Goal: Task Accomplishment & Management: Complete application form

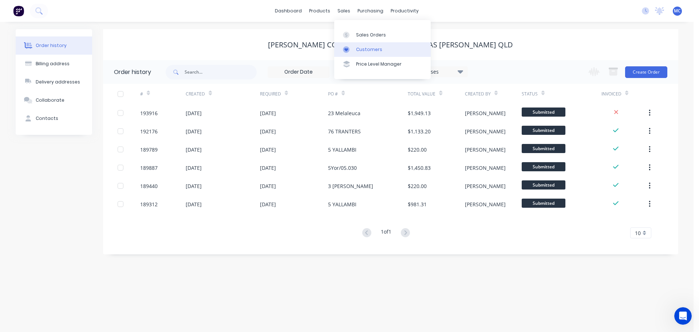
click at [361, 50] on div "Customers" at bounding box center [369, 49] width 26 height 7
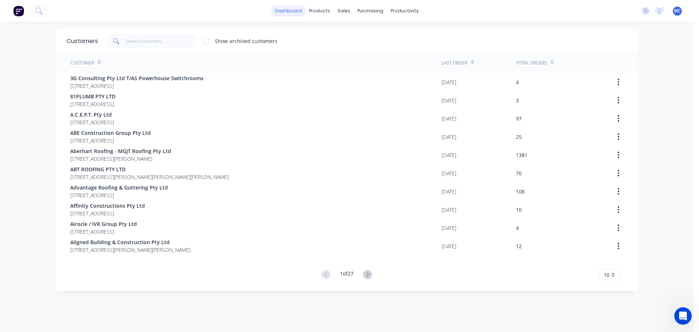
click at [288, 11] on link "dashboard" at bounding box center [288, 10] width 34 height 11
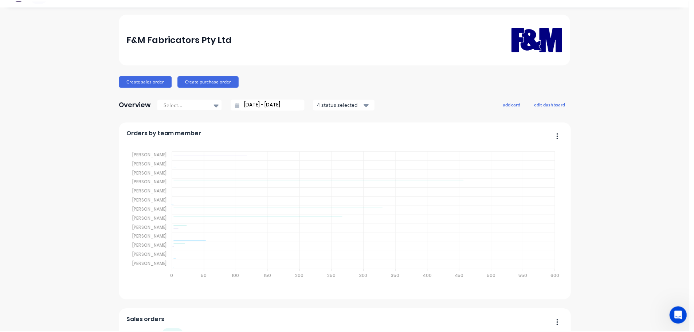
scroll to position [1, 0]
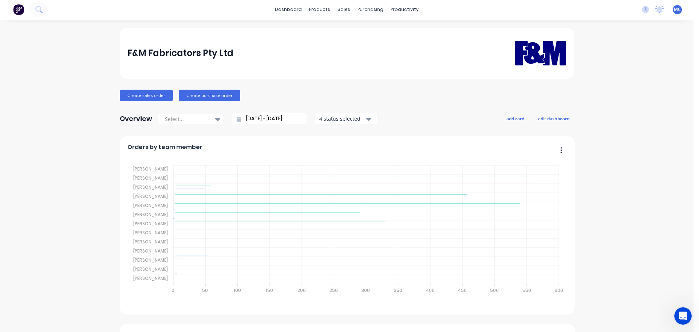
click at [257, 116] on input "[DATE] - [DATE]" at bounding box center [272, 118] width 63 height 11
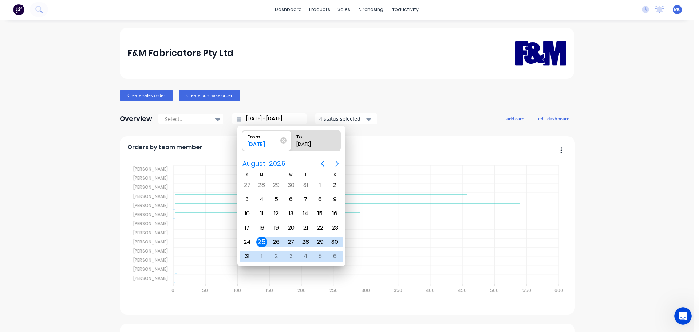
click at [336, 162] on icon "Next page" at bounding box center [337, 163] width 9 height 9
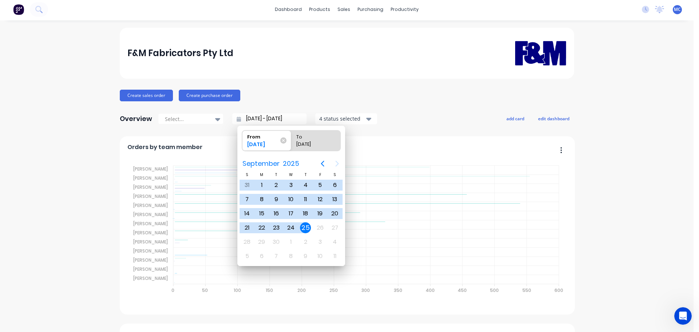
click at [305, 225] on div "25" at bounding box center [305, 227] width 11 height 11
type input "[DATE] - [DATE]"
radio input "false"
radio input "true"
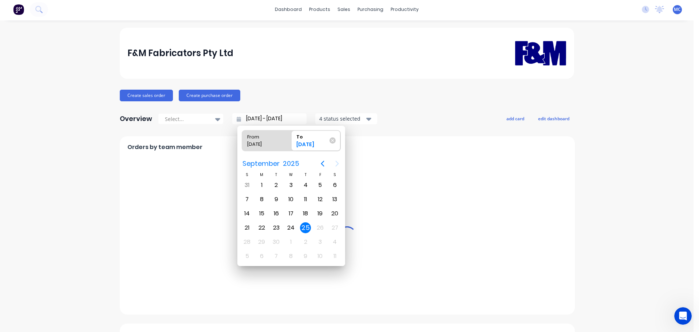
click at [306, 227] on div "25" at bounding box center [305, 227] width 11 height 11
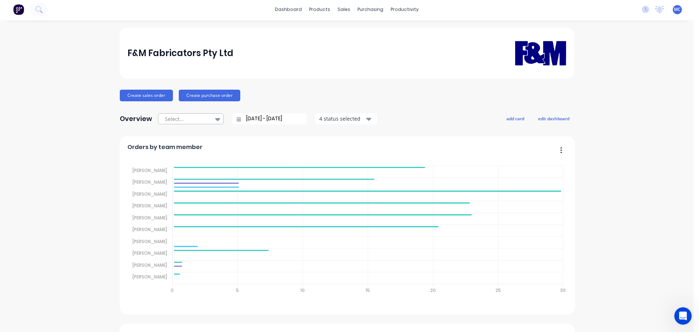
click at [216, 120] on icon at bounding box center [217, 119] width 5 height 8
click at [216, 119] on icon at bounding box center [217, 119] width 5 height 8
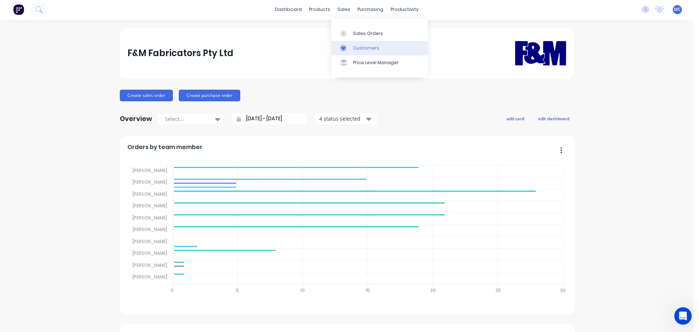
click at [360, 49] on div "Customers" at bounding box center [366, 48] width 26 height 7
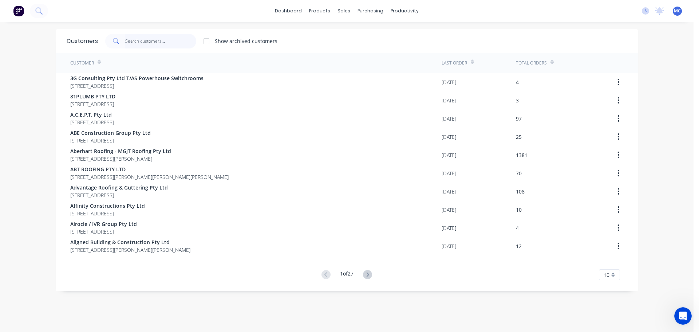
click at [136, 40] on input "text" at bounding box center [160, 41] width 71 height 15
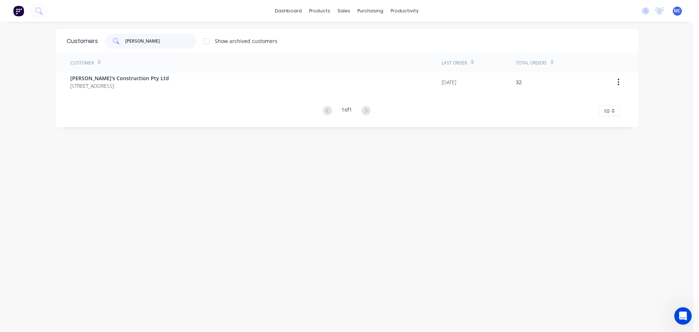
type input "hoffy"
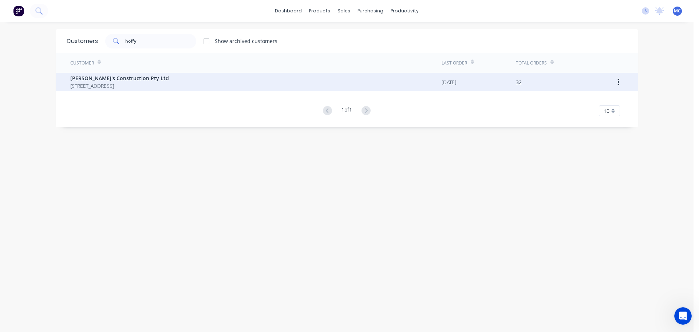
click at [116, 81] on span "[PERSON_NAME]'s Construction Pty Ltd" at bounding box center [119, 78] width 99 height 8
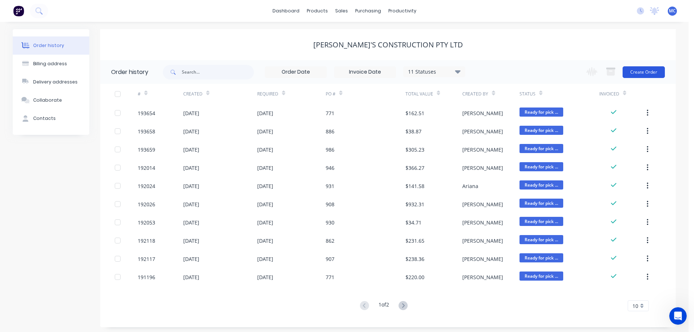
click at [649, 70] on button "Create Order" at bounding box center [643, 72] width 42 height 12
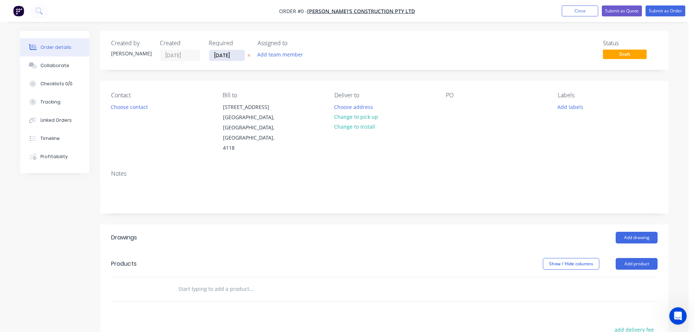
click at [224, 56] on input "[DATE]" at bounding box center [227, 55] width 36 height 11
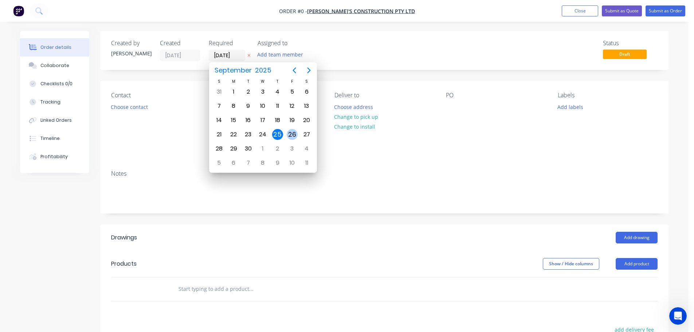
click at [292, 133] on div "26" at bounding box center [292, 134] width 11 height 11
type input "[DATE]"
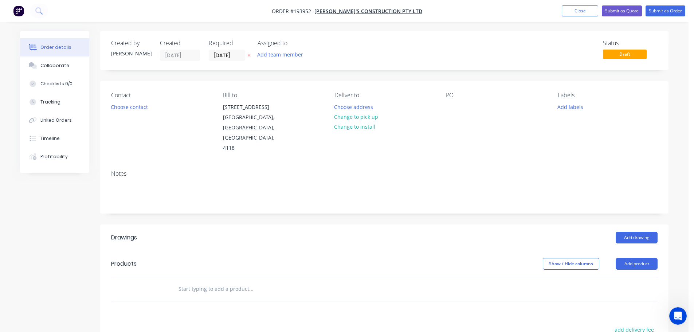
click at [133, 108] on button "Choose contact" at bounding box center [129, 107] width 45 height 10
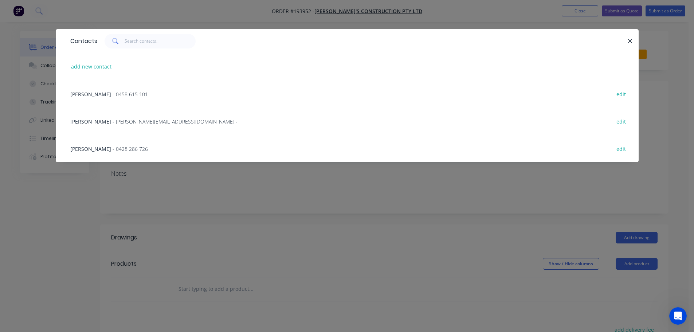
click at [115, 148] on span "- 0428 286 726" at bounding box center [129, 148] width 35 height 7
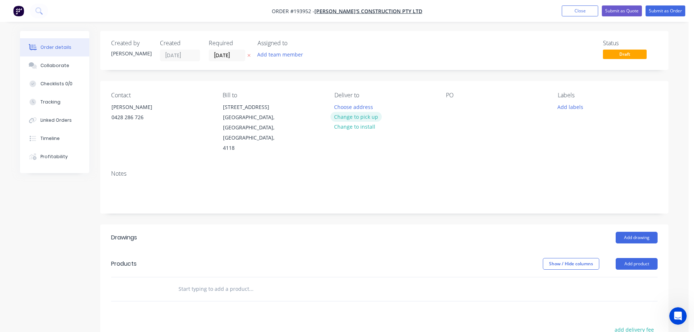
click at [355, 116] on button "Change to pick up" at bounding box center [356, 117] width 52 height 10
click at [453, 105] on div at bounding box center [452, 107] width 12 height 11
click at [629, 232] on button "Add drawing" at bounding box center [636, 238] width 42 height 12
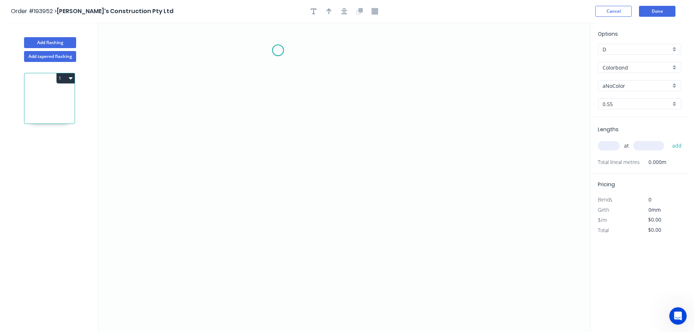
click at [278, 50] on icon "0" at bounding box center [343, 177] width 491 height 309
click at [284, 273] on icon "0" at bounding box center [343, 177] width 491 height 309
click at [395, 274] on icon "0 ?" at bounding box center [343, 177] width 491 height 309
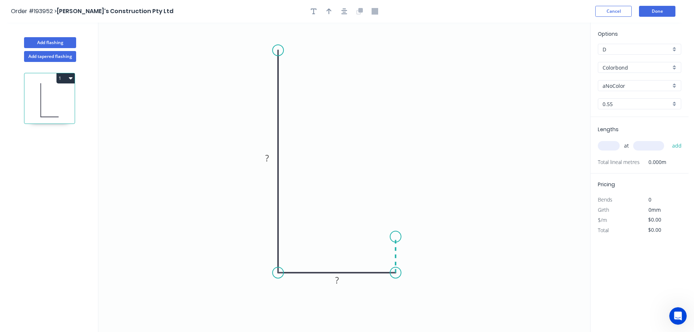
click at [395, 237] on icon "0 ? ?" at bounding box center [343, 177] width 491 height 309
click at [395, 237] on circle at bounding box center [395, 236] width 11 height 11
click at [327, 9] on icon "button" at bounding box center [328, 11] width 5 height 7
drag, startPoint x: 553, startPoint y: 56, endPoint x: 225, endPoint y: 96, distance: 329.7
click at [225, 96] on icon at bounding box center [225, 87] width 7 height 23
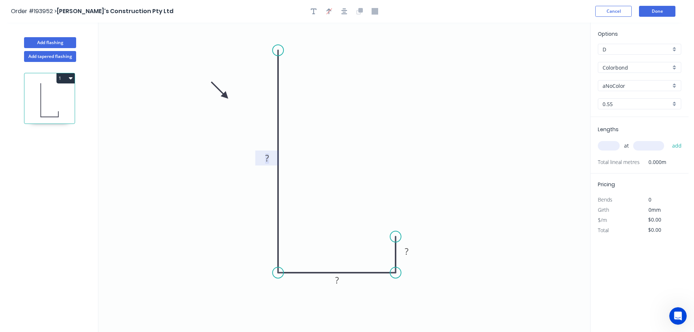
click at [266, 159] on tspan "?" at bounding box center [267, 158] width 4 height 12
click at [295, 76] on div "Crush & Fold" at bounding box center [314, 71] width 73 height 15
type input "$25.04"
click at [298, 75] on div "Flip bend" at bounding box center [314, 75] width 73 height 15
drag, startPoint x: 307, startPoint y: 35, endPoint x: 332, endPoint y: 52, distance: 29.9
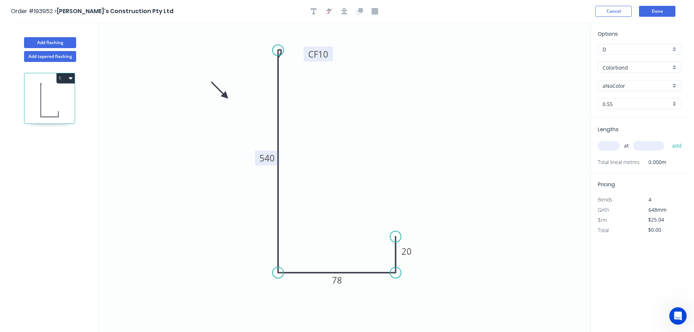
click at [332, 52] on rect at bounding box center [318, 54] width 29 height 15
click at [324, 56] on tspan "10" at bounding box center [323, 54] width 10 height 12
click at [611, 146] on input "text" at bounding box center [608, 145] width 22 height 9
type input "1"
type input "3000"
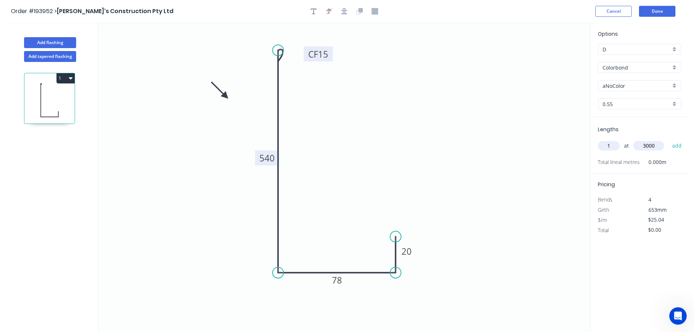
click at [668, 139] on button "add" at bounding box center [676, 145] width 17 height 12
type input "$75.12"
click at [609, 87] on input "aNoColor" at bounding box center [636, 86] width 68 height 8
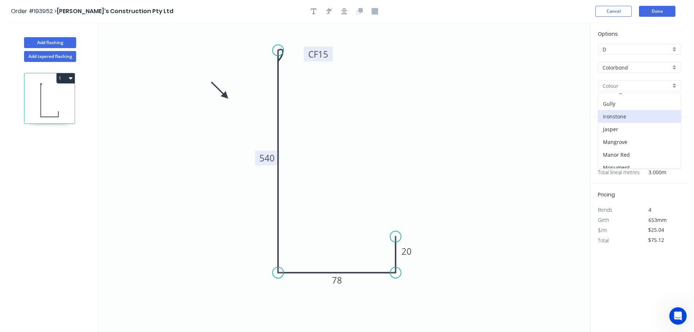
scroll to position [146, 0]
click at [619, 130] on div "Monument" at bounding box center [639, 132] width 83 height 13
type input "Monument"
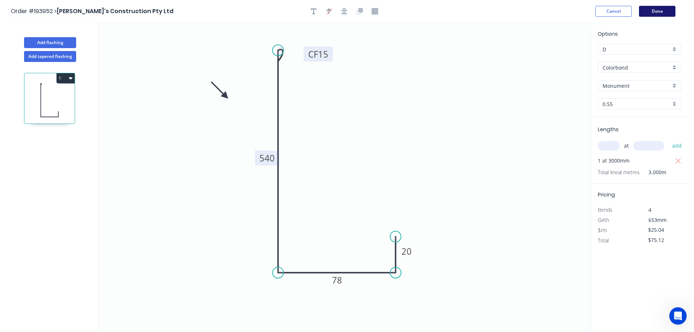
click at [656, 12] on button "Done" at bounding box center [657, 11] width 36 height 11
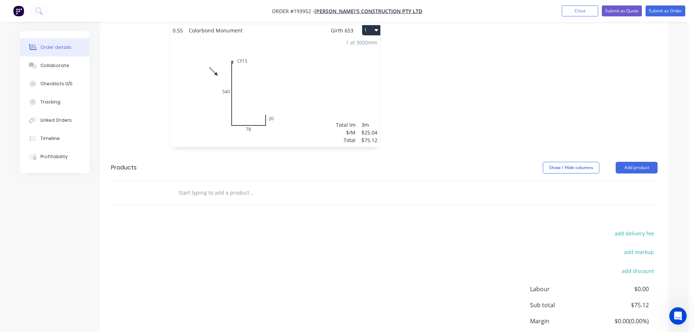
scroll to position [274, 0]
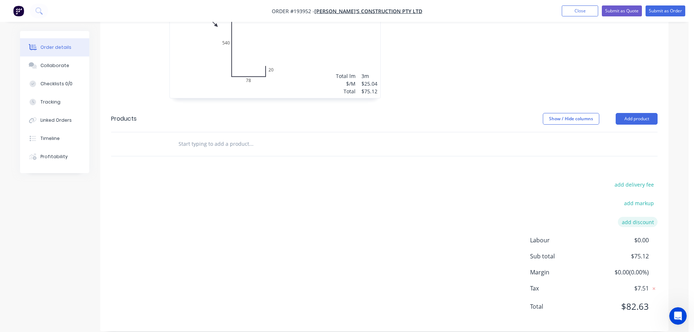
click at [639, 217] on button "add discount" at bounding box center [637, 222] width 40 height 10
click at [632, 219] on input at bounding box center [628, 224] width 33 height 11
type input "100.00%"
click at [398, 211] on div "add delivery fee add markup Discount name (Optional) 100.00% 100.00% 0% Labour …" at bounding box center [384, 251] width 546 height 139
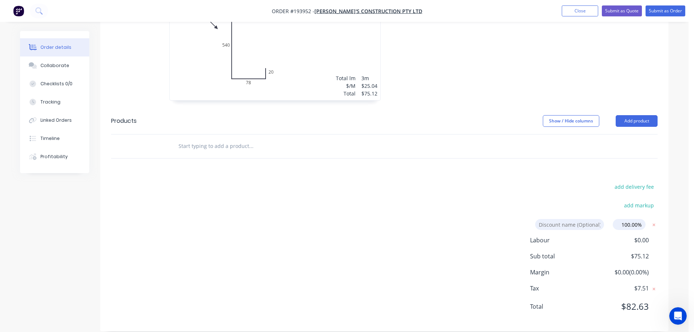
click at [642, 219] on input "100.00%" at bounding box center [628, 224] width 33 height 11
click input "submit" at bounding box center [0, 0] width 0 height 0
click at [556, 219] on input at bounding box center [569, 224] width 69 height 11
type input "Remake damaged"
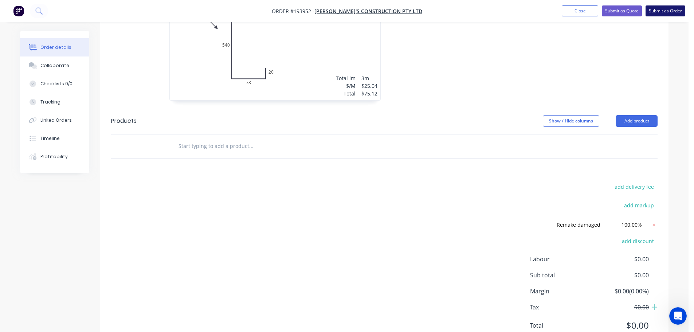
click at [667, 8] on button "Submit as Order" at bounding box center [665, 10] width 40 height 11
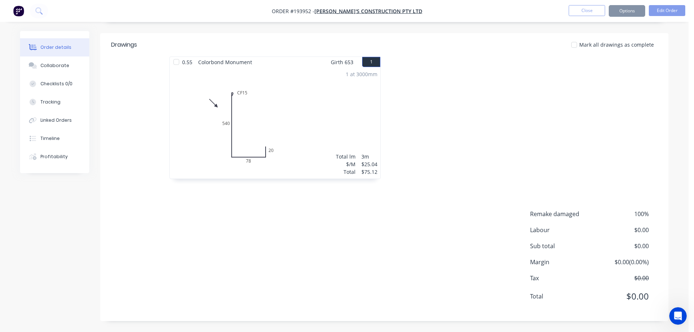
scroll to position [0, 0]
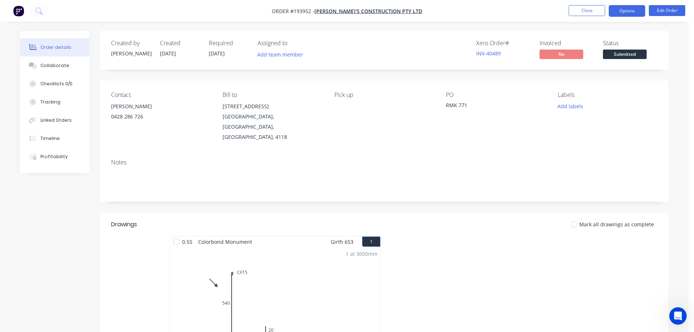
click at [624, 10] on button "Options" at bounding box center [626, 11] width 36 height 12
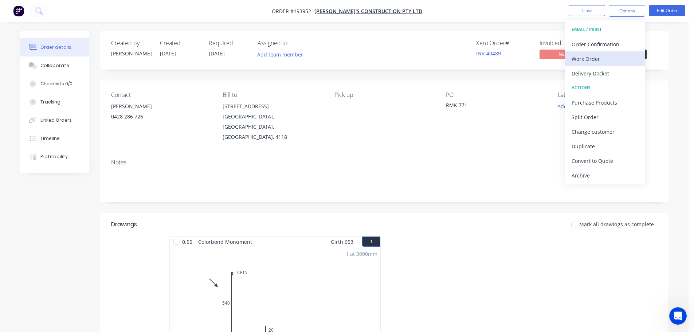
click at [573, 56] on div "Work Order" at bounding box center [604, 59] width 67 height 11
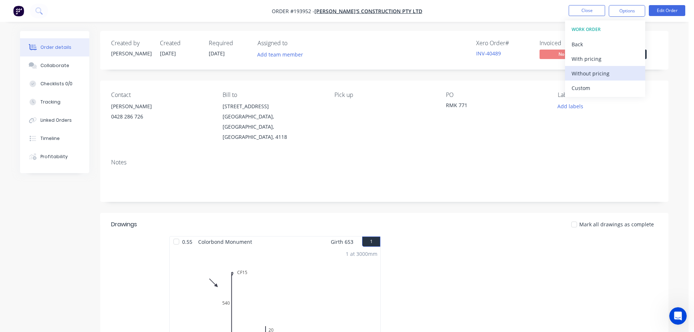
click at [590, 73] on div "Without pricing" at bounding box center [604, 73] width 67 height 11
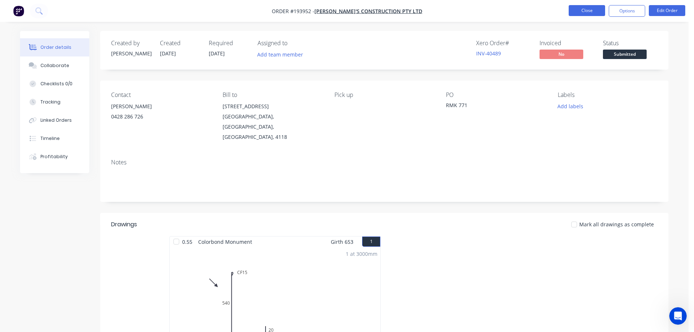
click at [585, 7] on button "Close" at bounding box center [586, 10] width 36 height 11
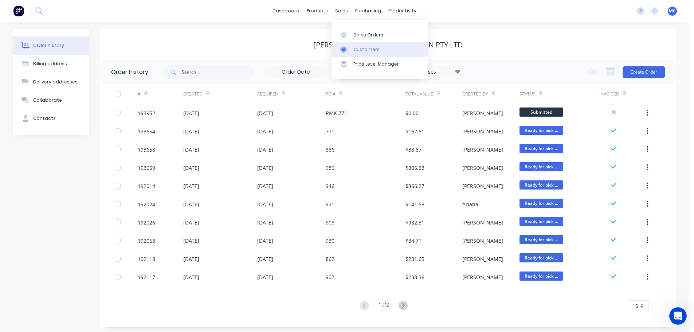
click at [364, 52] on div "Customers" at bounding box center [366, 49] width 26 height 7
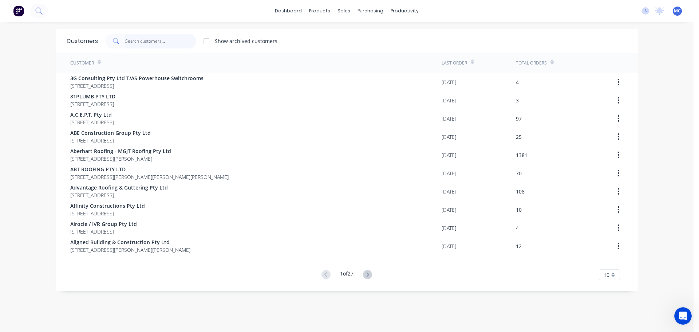
click at [125, 38] on input "text" at bounding box center [160, 41] width 71 height 15
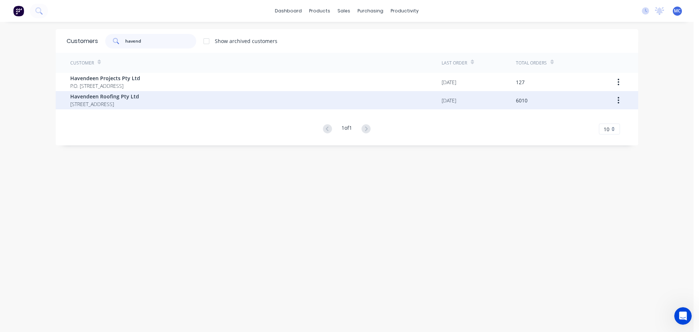
type input "havend"
click at [106, 98] on span "Havendeen Roofing Pty Ltd" at bounding box center [104, 96] width 69 height 8
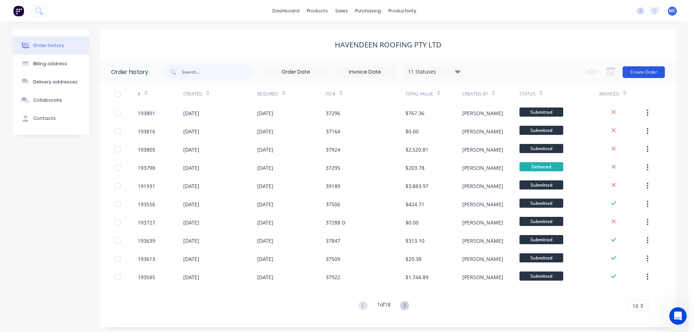
click at [649, 69] on button "Create Order" at bounding box center [643, 72] width 42 height 12
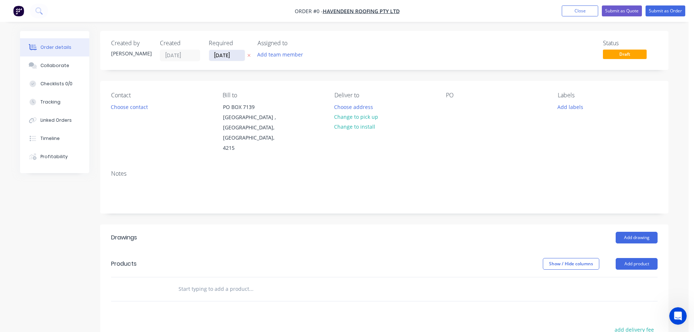
click at [225, 59] on input "[DATE]" at bounding box center [227, 55] width 36 height 11
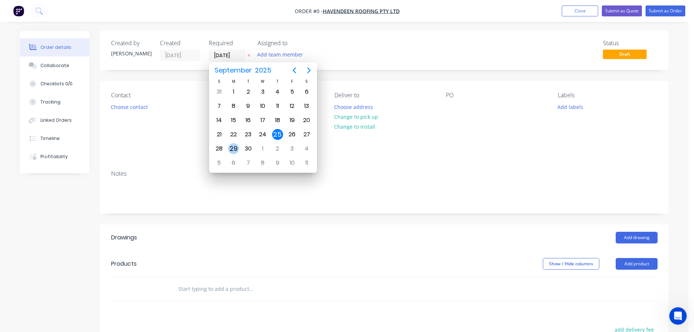
click at [235, 149] on div "29" at bounding box center [233, 148] width 11 height 11
type input "[DATE]"
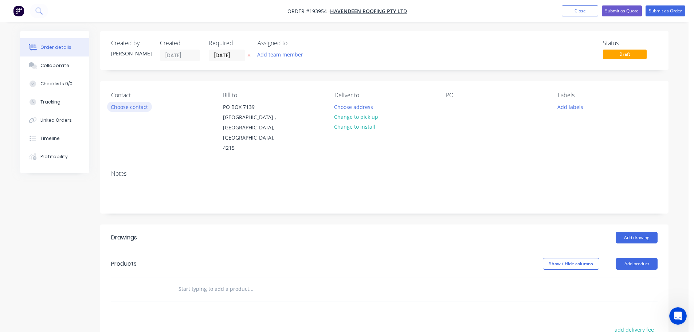
click at [133, 107] on button "Choose contact" at bounding box center [129, 107] width 45 height 10
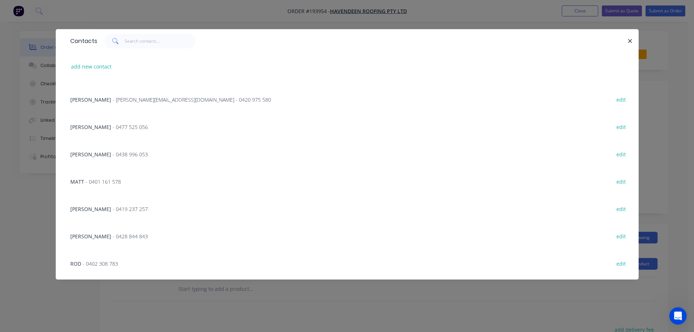
scroll to position [146, 0]
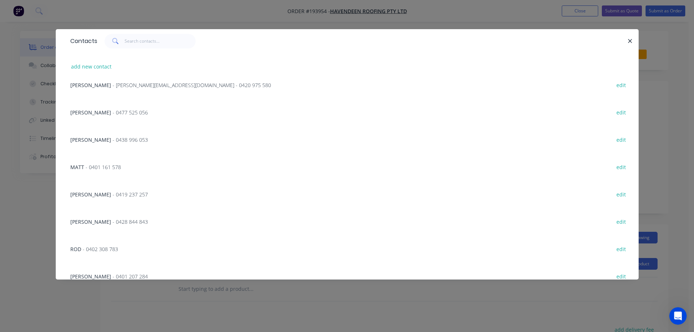
click at [112, 193] on span "- 0419 237 257" at bounding box center [129, 194] width 35 height 7
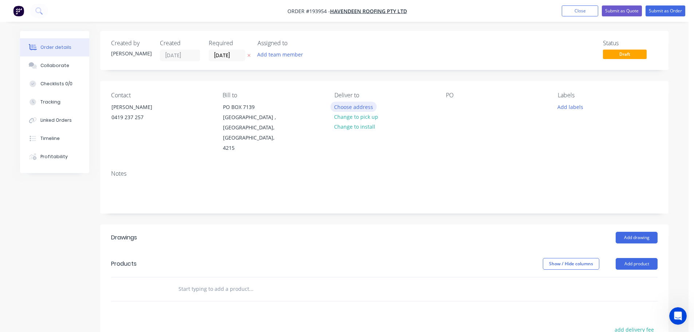
click at [353, 103] on button "Choose address" at bounding box center [353, 107] width 47 height 10
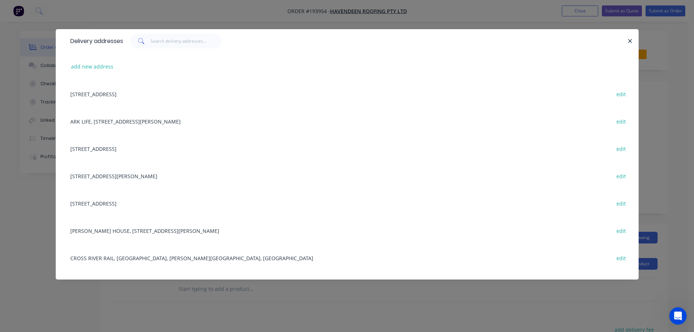
click at [119, 174] on div "[STREET_ADDRESS][PERSON_NAME] edit" at bounding box center [347, 175] width 561 height 27
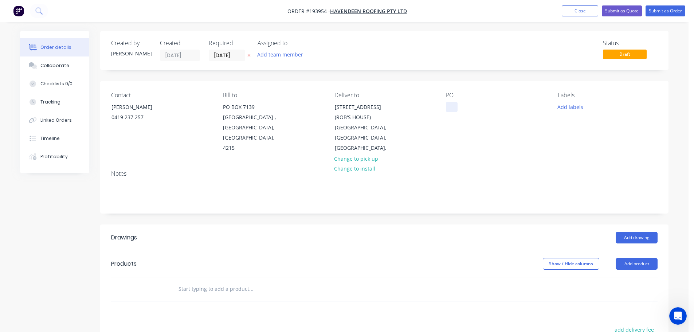
click at [451, 108] on div at bounding box center [452, 107] width 12 height 11
click at [570, 106] on button "Add labels" at bounding box center [569, 107] width 33 height 10
click at [572, 208] on div at bounding box center [570, 208] width 15 height 15
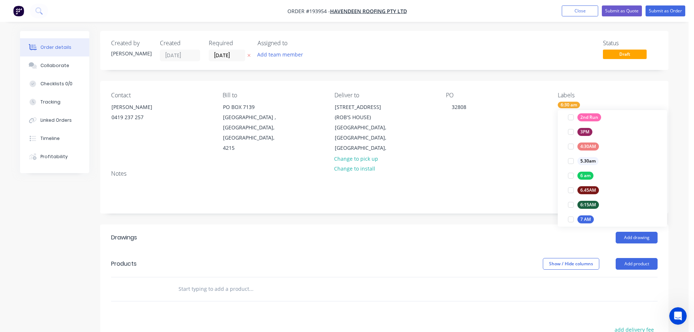
scroll to position [0, 0]
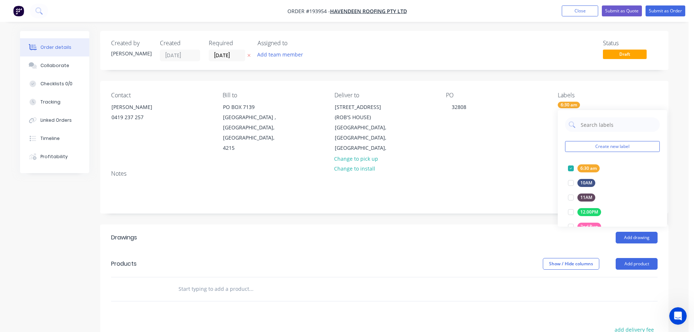
click at [504, 152] on div "Contact [PERSON_NAME] [PHONE_NUMBER] Bill to [STREET_ADDRESS] Deliver to [STREE…" at bounding box center [384, 122] width 568 height 83
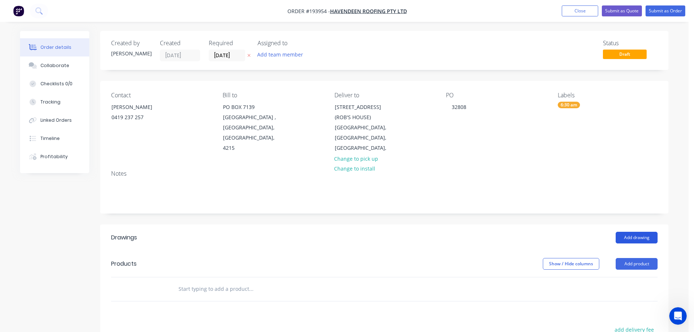
click at [637, 232] on button "Add drawing" at bounding box center [636, 238] width 42 height 12
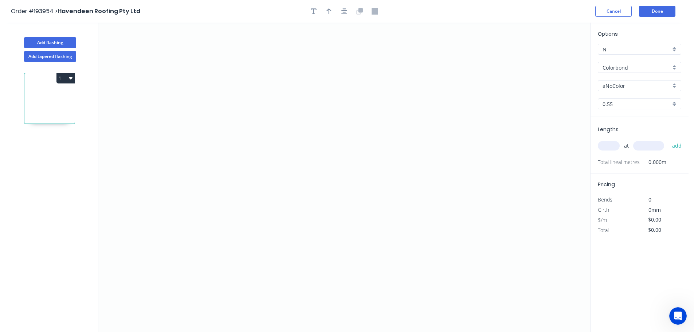
drag, startPoint x: 619, startPoint y: 84, endPoint x: 617, endPoint y: 90, distance: 6.2
click at [619, 84] on input "aNoColor" at bounding box center [636, 86] width 68 height 8
click at [616, 107] on div "Night Sky" at bounding box center [639, 108] width 83 height 13
type input "Night Sky"
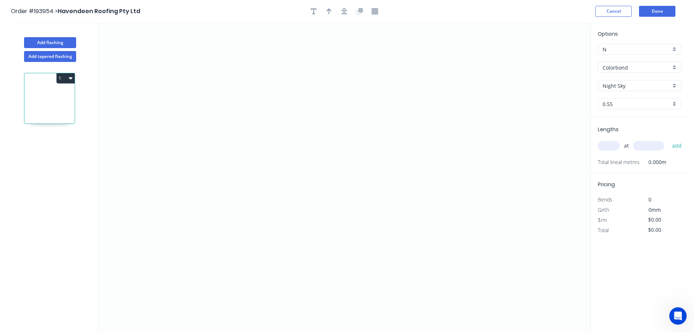
click at [610, 145] on input "text" at bounding box center [608, 145] width 22 height 9
type input "1"
type input "6100"
click at [668, 139] on button "add" at bounding box center [676, 145] width 17 height 12
click at [233, 199] on icon "0" at bounding box center [343, 177] width 491 height 309
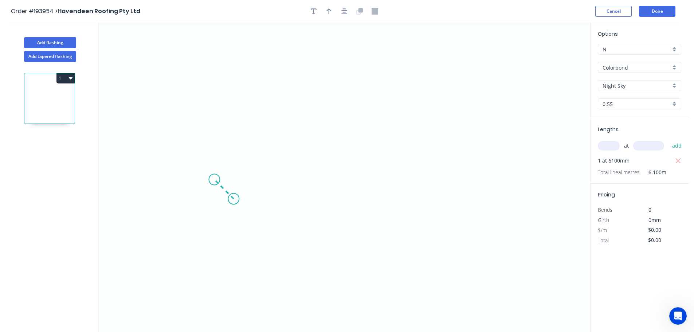
click at [214, 180] on icon "0" at bounding box center [343, 177] width 491 height 309
click at [216, 308] on icon "0 ?" at bounding box center [343, 177] width 491 height 309
click at [398, 311] on icon "0 ? ?" at bounding box center [343, 177] width 491 height 309
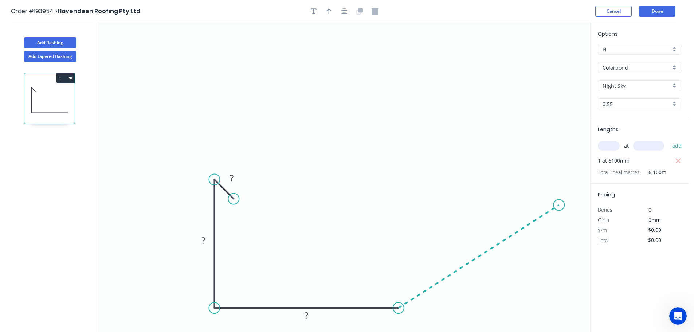
click at [559, 205] on icon "0 ? ? ?" at bounding box center [343, 177] width 491 height 309
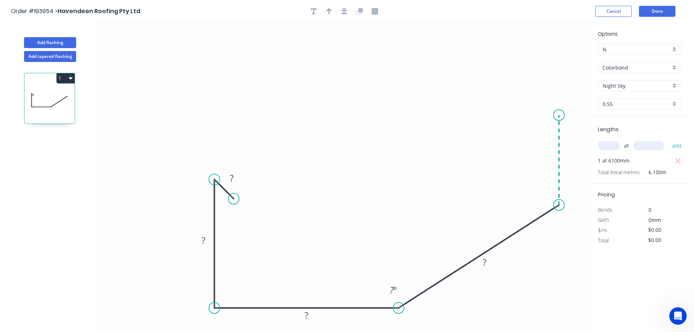
click at [562, 115] on icon "0 ? ? ? ? ? º" at bounding box center [343, 177] width 491 height 309
click at [521, 112] on icon "0 ? ? ? ? ? ? º ? º" at bounding box center [343, 177] width 491 height 309
click at [521, 134] on icon "0 ? ? ? ? ? ? ? º ? º" at bounding box center [343, 177] width 491 height 309
click at [493, 133] on icon "0 ? ? ? ? ? ? ? ? º ? º" at bounding box center [343, 177] width 491 height 309
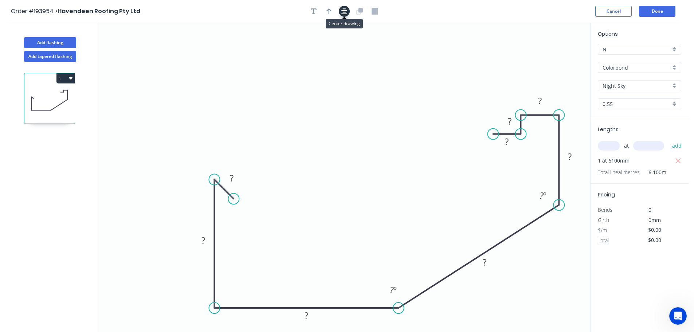
click at [345, 12] on icon "button" at bounding box center [344, 11] width 6 height 7
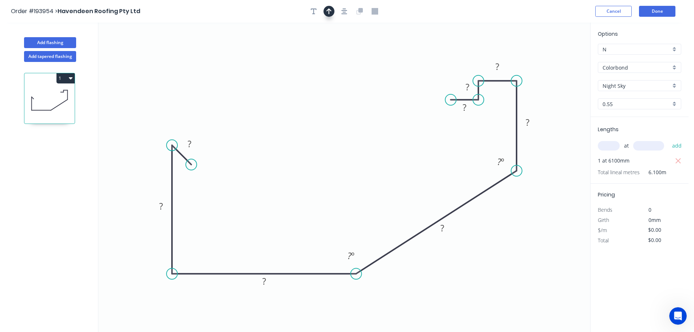
click at [329, 11] on icon "button" at bounding box center [328, 11] width 5 height 6
drag, startPoint x: 553, startPoint y: 56, endPoint x: 515, endPoint y: 257, distance: 204.9
click at [515, 245] on icon at bounding box center [512, 232] width 7 height 23
click at [515, 257] on icon at bounding box center [514, 248] width 7 height 23
click at [515, 257] on icon at bounding box center [520, 251] width 21 height 21
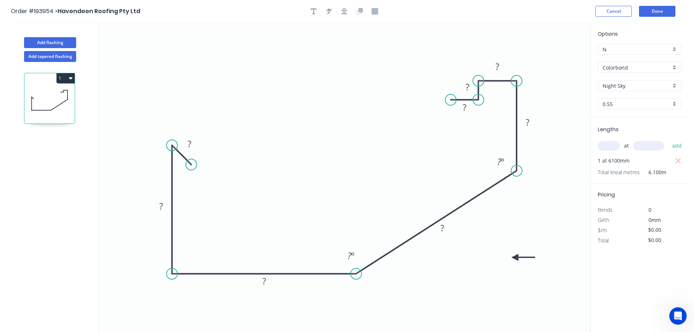
click at [515, 257] on icon at bounding box center [522, 257] width 23 height 7
click at [188, 142] on tspan "?" at bounding box center [189, 144] width 4 height 12
click at [501, 162] on tspan "60" at bounding box center [498, 161] width 9 height 12
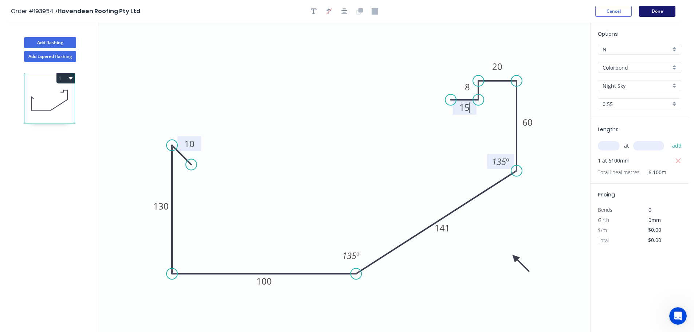
click at [658, 11] on button "Done" at bounding box center [657, 11] width 36 height 11
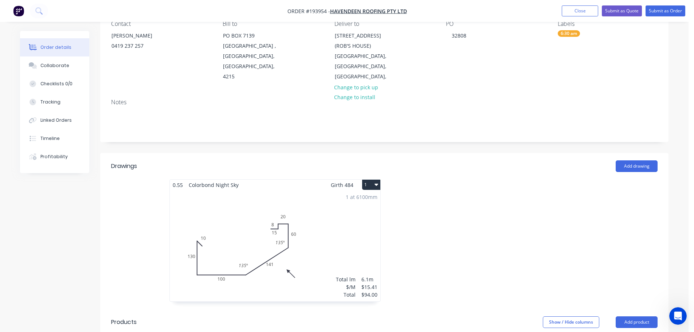
scroll to position [73, 0]
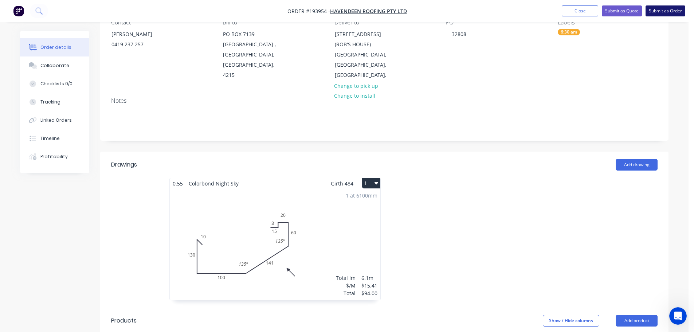
click at [659, 9] on button "Submit as Order" at bounding box center [665, 10] width 40 height 11
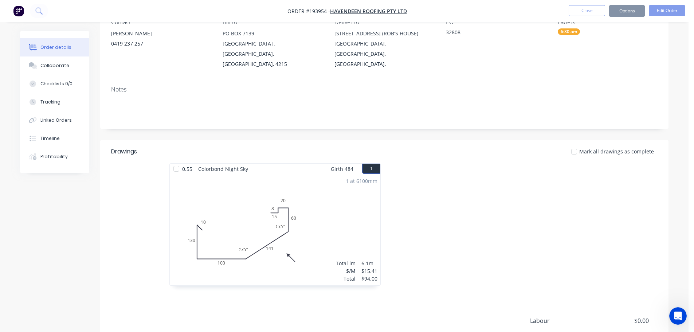
scroll to position [0, 0]
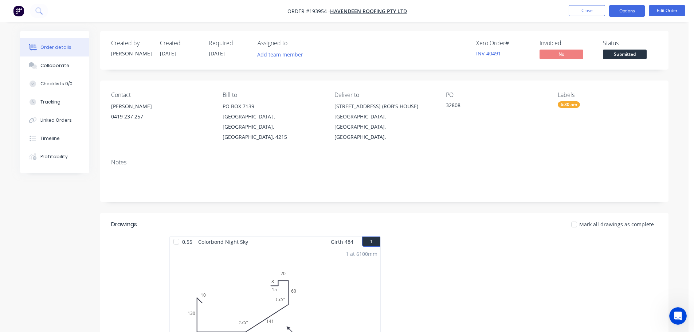
click at [625, 11] on button "Options" at bounding box center [626, 11] width 36 height 12
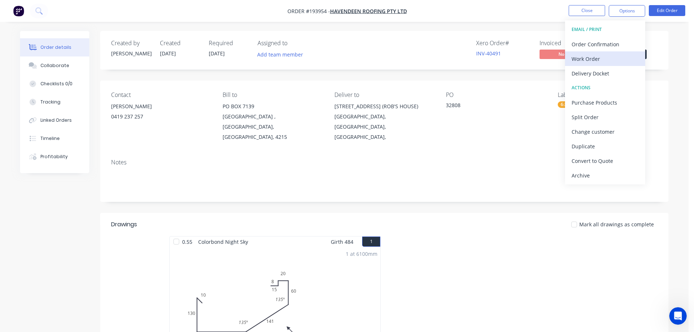
click at [584, 59] on div "Work Order" at bounding box center [604, 59] width 67 height 11
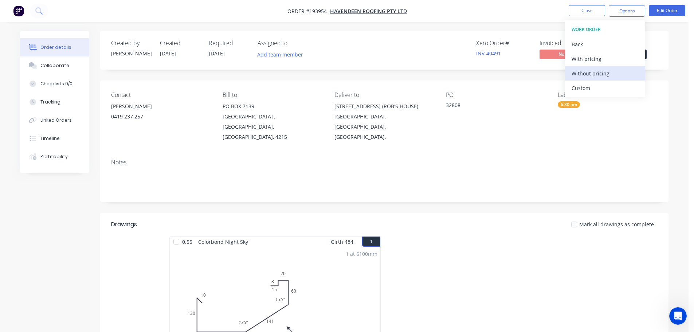
click at [584, 70] on div "Without pricing" at bounding box center [604, 73] width 67 height 11
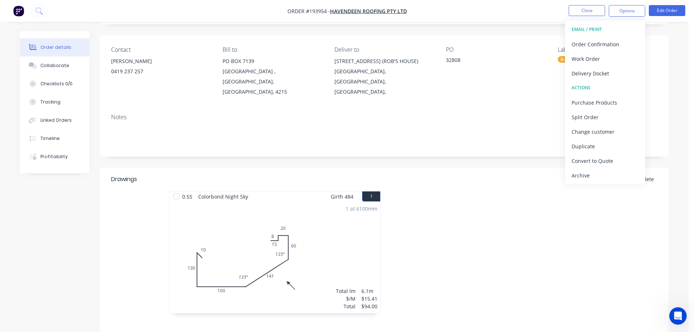
scroll to position [44, 0]
click at [578, 10] on button "Close" at bounding box center [586, 10] width 36 height 11
